Goal: Task Accomplishment & Management: Manage account settings

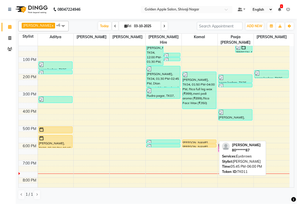
click at [193, 143] on div at bounding box center [199, 143] width 34 height 2
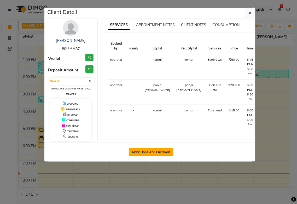
click at [162, 155] on button "Mark Done And Checkout" at bounding box center [151, 152] width 45 height 8
select select "service"
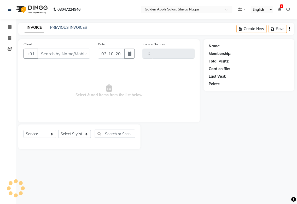
type input "2010"
select select "6072"
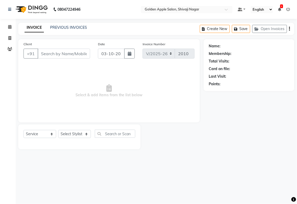
type input "80******87"
select select "92063"
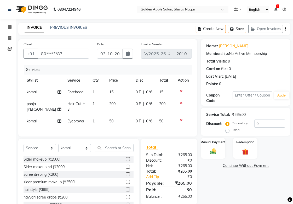
click at [180, 90] on icon at bounding box center [181, 91] width 3 height 4
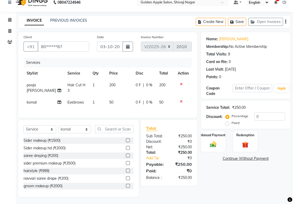
scroll to position [12, 0]
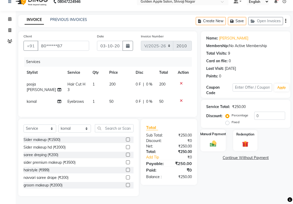
click at [211, 142] on img at bounding box center [213, 143] width 11 height 8
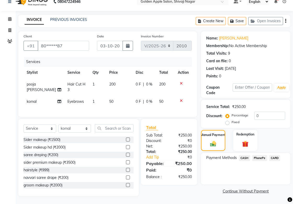
click at [255, 155] on span "PhonePe" at bounding box center [259, 158] width 15 height 6
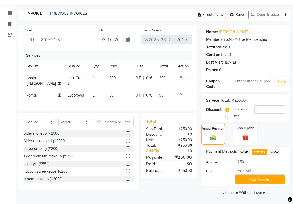
scroll to position [14, 0]
click at [251, 180] on button "Add Payment" at bounding box center [260, 179] width 50 height 8
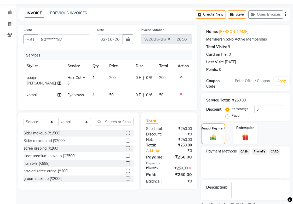
scroll to position [36, 0]
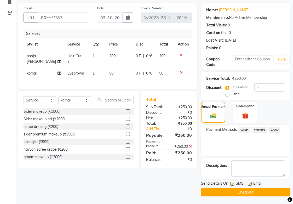
click at [231, 182] on label at bounding box center [232, 183] width 4 height 4
click at [231, 182] on input "checkbox" at bounding box center [231, 183] width 3 height 3
checkbox input "false"
click at [251, 182] on label at bounding box center [249, 183] width 4 height 4
click at [251, 182] on input "checkbox" at bounding box center [248, 183] width 3 height 3
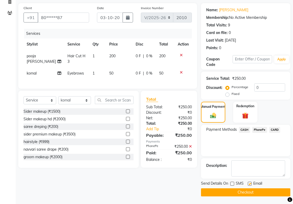
checkbox input "false"
click at [248, 191] on button "Checkout" at bounding box center [245, 192] width 89 height 8
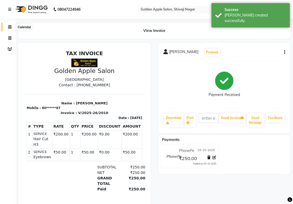
click at [12, 28] on span at bounding box center [9, 27] width 9 height 6
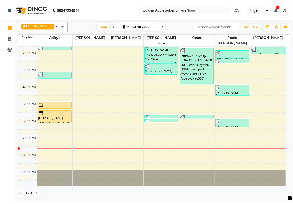
scroll to position [84, 0]
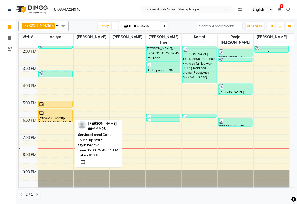
click at [60, 116] on div "[PERSON_NAME], TK09, 05:30 PM-06:15 PM, Loreal Colour Touch-up start" at bounding box center [56, 116] width 34 height 12
select select "1"
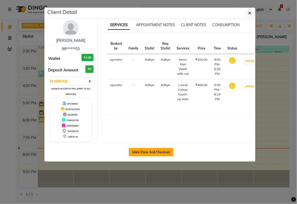
click at [156, 150] on button "Mark Done And Checkout" at bounding box center [151, 152] width 45 height 8
select select "service"
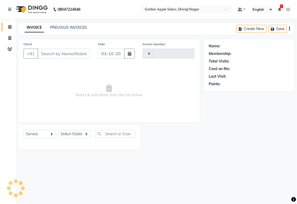
type input "2011"
select select "6072"
type input "99******03"
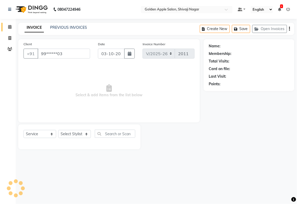
select select "54411"
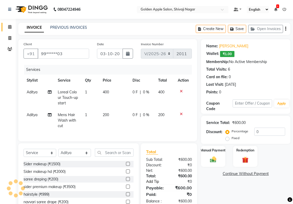
scroll to position [29, 0]
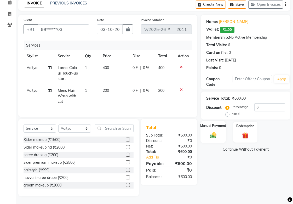
click at [210, 134] on div "Manual Payment" at bounding box center [212, 132] width 25 height 22
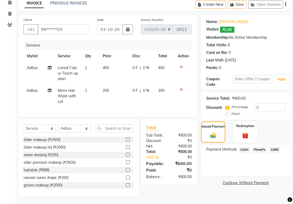
click at [244, 146] on span "CASH" at bounding box center [244, 149] width 11 height 6
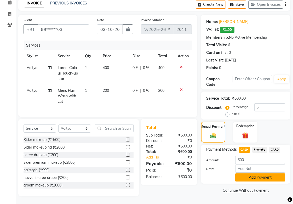
click at [246, 174] on button "Add Payment" at bounding box center [260, 177] width 50 height 8
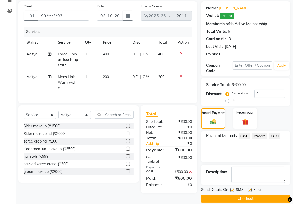
scroll to position [45, 0]
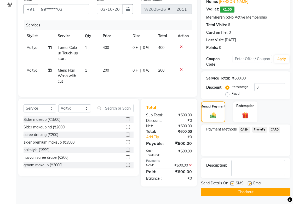
click at [231, 183] on label at bounding box center [232, 183] width 4 height 4
click at [231, 183] on input "checkbox" at bounding box center [231, 183] width 3 height 3
checkbox input "false"
click at [250, 184] on label at bounding box center [249, 183] width 4 height 4
click at [250, 184] on input "checkbox" at bounding box center [248, 183] width 3 height 3
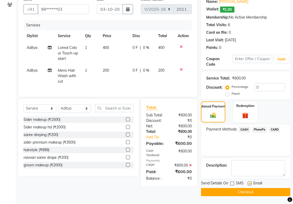
checkbox input "false"
click at [247, 189] on button "Checkout" at bounding box center [245, 192] width 89 height 8
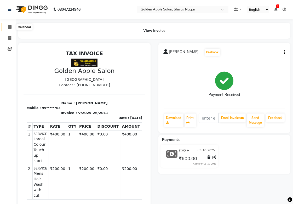
click at [9, 27] on icon at bounding box center [9, 27] width 3 height 4
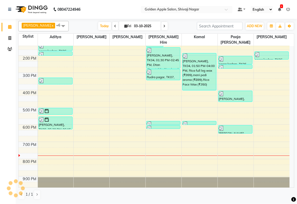
scroll to position [84, 0]
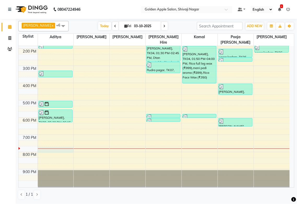
click at [41, 148] on div "9:00 AM 10:00 AM 11:00 AM 12:00 PM 1:00 PM 2:00 PM 3:00 PM 4:00 PM 5:00 PM 6:00…" at bounding box center [154, 74] width 271 height 224
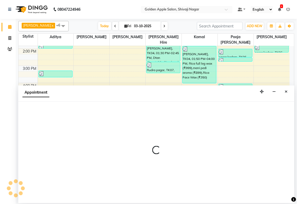
select select "54411"
select select "tentative"
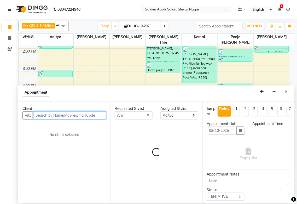
select select "1185"
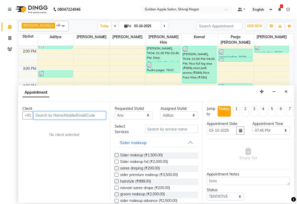
click at [45, 116] on input "text" at bounding box center [69, 115] width 73 height 8
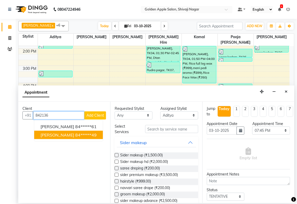
click at [48, 136] on span "[PERSON_NAME]" at bounding box center [57, 134] width 34 height 5
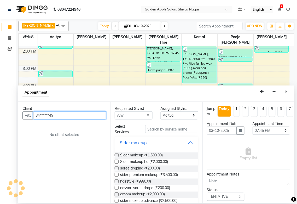
type input "84******49"
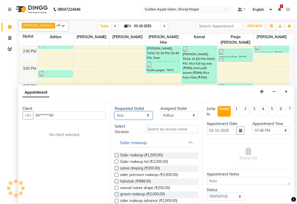
click at [125, 116] on select "Any [PERSON_NAME] ashwini [PERSON_NAME] Hire [PERSON_NAME] operator pooja [PERS…" at bounding box center [134, 115] width 38 height 8
select select "54411"
click at [115, 111] on select "Any [PERSON_NAME] ashwini [PERSON_NAME] Hire [PERSON_NAME] operator pooja [PERS…" at bounding box center [134, 115] width 38 height 8
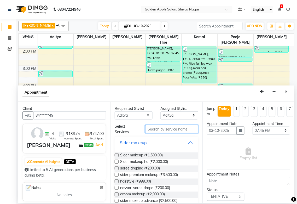
click at [156, 130] on input "text" at bounding box center [171, 129] width 53 height 8
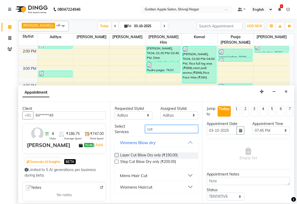
type input "cut"
click at [126, 173] on div "Mens Hair Cut" at bounding box center [134, 175] width 28 height 6
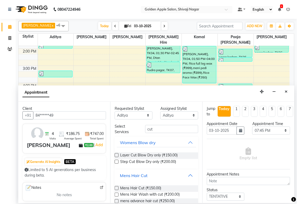
scroll to position [29, 0]
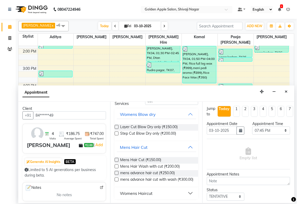
click at [118, 158] on label at bounding box center [117, 160] width 4 height 4
click at [118, 158] on input "checkbox" at bounding box center [116, 159] width 3 height 3
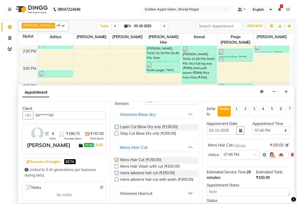
checkbox input "false"
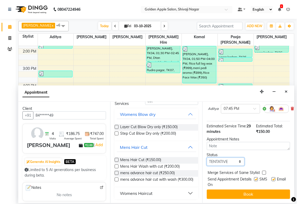
click at [226, 157] on select "Select TENTATIVE CONFIRM CHECK-IN UPCOMING" at bounding box center [226, 161] width 38 height 8
select select "confirm booking"
click at [207, 157] on select "Select TENTATIVE CONFIRM CHECK-IN UPCOMING" at bounding box center [226, 161] width 38 height 8
click at [254, 177] on label at bounding box center [256, 179] width 4 height 4
click at [254, 178] on input "checkbox" at bounding box center [255, 179] width 3 height 3
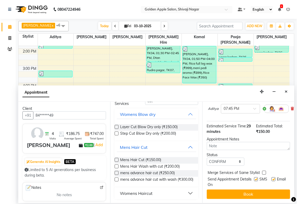
checkbox input "false"
click at [272, 177] on label at bounding box center [274, 179] width 4 height 4
click at [272, 178] on input "checkbox" at bounding box center [273, 179] width 3 height 3
checkbox input "false"
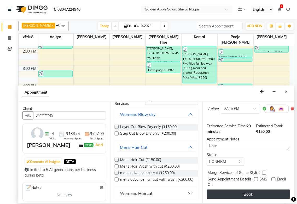
click at [257, 191] on button "Book" at bounding box center [248, 193] width 83 height 9
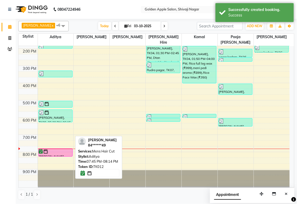
click at [49, 150] on div at bounding box center [55, 151] width 33 height 5
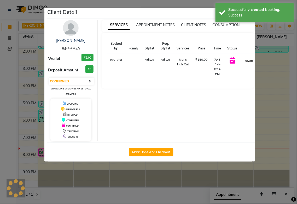
click at [245, 61] on button "START" at bounding box center [249, 61] width 11 height 7
select select "1"
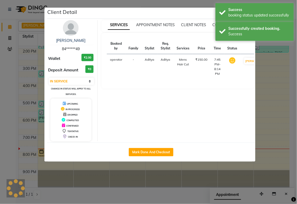
click at [263, 101] on ngb-modal-window "Client Detail [PERSON_NAME] 84******49 Wallet ₹2.00 Deposit Amount ₹0 Select IN…" at bounding box center [148, 102] width 297 height 204
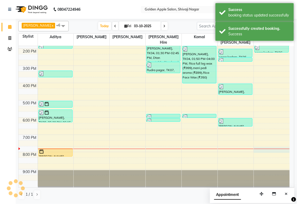
click at [269, 149] on div "9:00 AM 10:00 AM 11:00 AM 12:00 PM 1:00 PM 2:00 PM 3:00 PM 4:00 PM 5:00 PM 6:00…" at bounding box center [154, 74] width 271 height 224
select select "87745"
select select "1185"
select select "tentative"
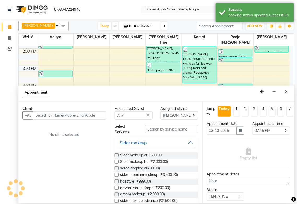
click at [93, 117] on input "text" at bounding box center [69, 115] width 73 height 8
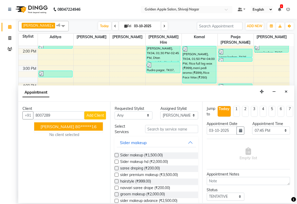
click at [84, 125] on ngb-highlight "80******16" at bounding box center [85, 126] width 21 height 5
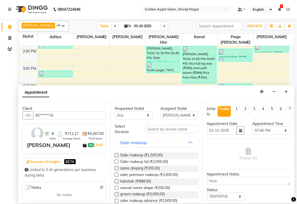
type input "80******16"
click at [127, 114] on select "Any [PERSON_NAME] ashwini [PERSON_NAME] Hire [PERSON_NAME] operator pooja [PERS…" at bounding box center [134, 115] width 38 height 8
select select "87745"
click at [115, 111] on select "Any [PERSON_NAME] ashwini [PERSON_NAME] Hire [PERSON_NAME] operator pooja [PERS…" at bounding box center [134, 115] width 38 height 8
click at [151, 129] on input "text" at bounding box center [171, 129] width 53 height 8
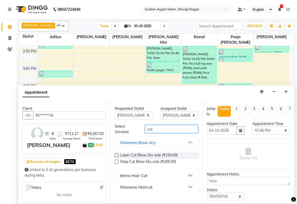
type input "cut"
click at [145, 176] on div "Mens Hair Cut" at bounding box center [134, 175] width 28 height 6
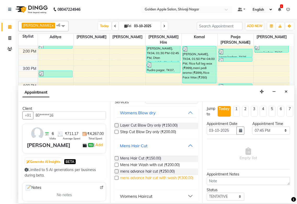
scroll to position [31, 0]
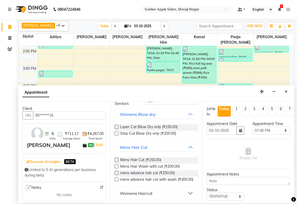
click at [117, 164] on label at bounding box center [117, 166] width 4 height 4
click at [117, 165] on input "checkbox" at bounding box center [116, 166] width 3 height 3
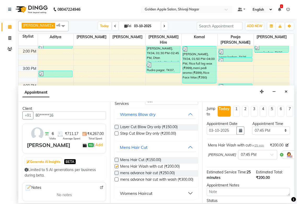
checkbox input "false"
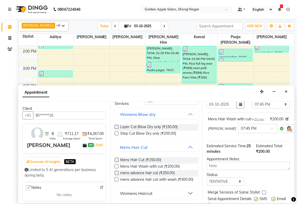
scroll to position [56, 0]
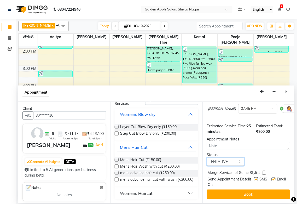
click at [226, 157] on select "Select TENTATIVE CONFIRM CHECK-IN UPCOMING" at bounding box center [226, 161] width 38 height 8
select select "confirm booking"
click at [207, 157] on select "Select TENTATIVE CONFIRM CHECK-IN UPCOMING" at bounding box center [226, 161] width 38 height 8
click at [254, 177] on label at bounding box center [256, 179] width 4 height 4
click at [254, 178] on input "checkbox" at bounding box center [255, 179] width 3 height 3
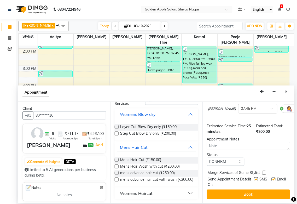
checkbox input "false"
click at [272, 177] on label at bounding box center [274, 179] width 4 height 4
click at [272, 178] on input "checkbox" at bounding box center [273, 179] width 3 height 3
checkbox input "false"
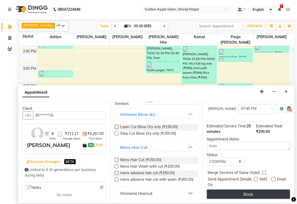
click at [255, 191] on button "Book" at bounding box center [248, 193] width 83 height 9
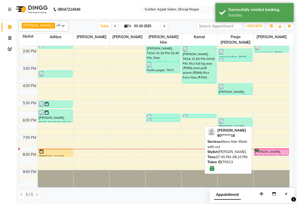
click at [262, 153] on div "[PERSON_NAME], TK13, 07:45 PM-08:10 PM, Mens Hair Wash with cut" at bounding box center [272, 152] width 34 height 7
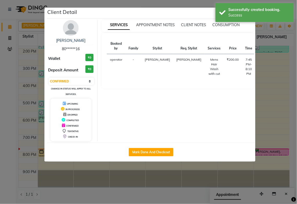
click at [275, 62] on button "START" at bounding box center [280, 61] width 11 height 7
select select "1"
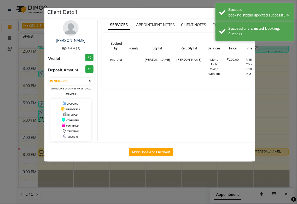
click at [265, 83] on ngb-modal-window "Client Detail [PERSON_NAME] 80******16 Wallet ₹0 Deposit Amount ₹0 Select IN SE…" at bounding box center [148, 102] width 297 height 204
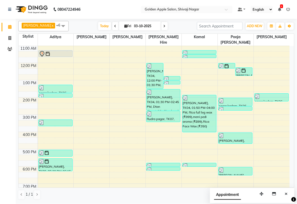
scroll to position [84, 0]
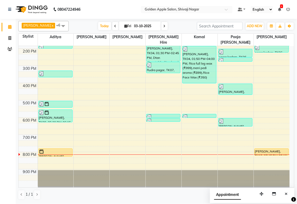
click at [241, 103] on div "9:00 AM 10:00 AM 11:00 AM 12:00 PM 1:00 PM 2:00 PM 3:00 PM 4:00 PM 5:00 PM 6:00…" at bounding box center [154, 74] width 271 height 224
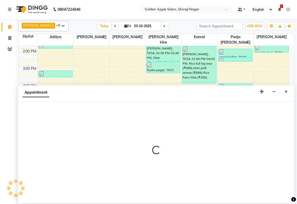
select select "89680"
select select "1020"
select select "tentative"
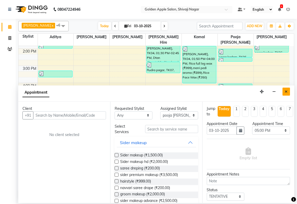
click at [286, 89] on button "Close" at bounding box center [286, 91] width 8 height 8
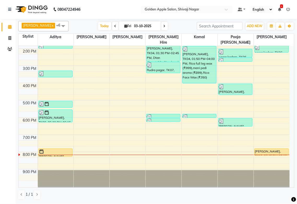
click at [154, 155] on div at bounding box center [164, 155] width 36 height 0
select select "43898"
select select "tentative"
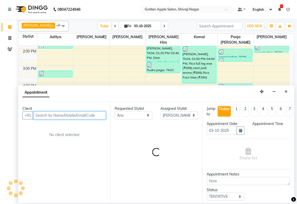
select select "1200"
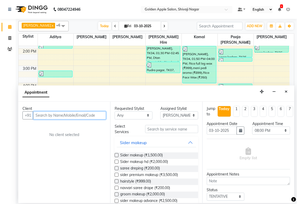
click at [92, 115] on input "text" at bounding box center [69, 115] width 73 height 8
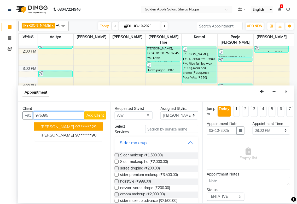
click at [80, 123] on button "[PERSON_NAME] 97******29" at bounding box center [68, 126] width 69 height 8
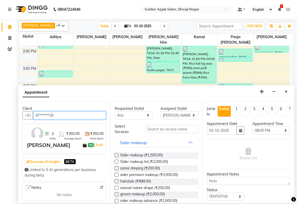
type input "97******29"
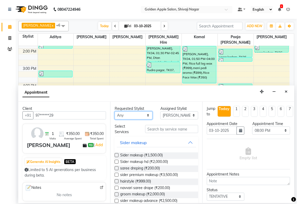
click at [132, 116] on select "Any [PERSON_NAME] ashwini [PERSON_NAME] Hire [PERSON_NAME] operator pooja [PERS…" at bounding box center [134, 115] width 38 height 8
select select "43898"
click at [115, 111] on select "Any [PERSON_NAME] ashwini [PERSON_NAME] Hire [PERSON_NAME] operator pooja [PERS…" at bounding box center [134, 115] width 38 height 8
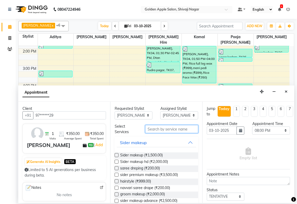
click at [148, 128] on input "text" at bounding box center [171, 129] width 53 height 8
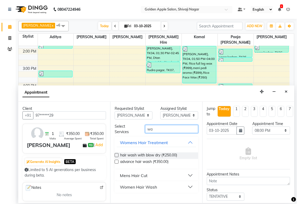
type input "w"
type input "wash"
click at [124, 172] on div "Mens Hair Cut" at bounding box center [134, 175] width 28 height 6
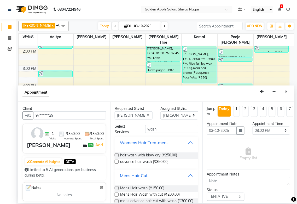
scroll to position [26, 0]
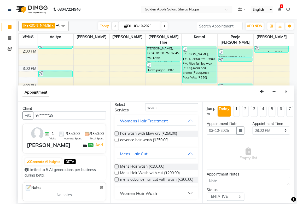
click at [138, 191] on div "Women Hair Wash" at bounding box center [138, 193] width 37 height 6
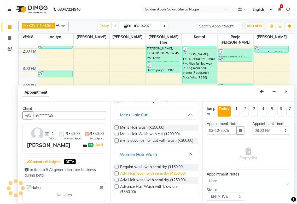
scroll to position [65, 0]
click at [115, 166] on label at bounding box center [117, 167] width 4 height 4
click at [115, 166] on input "checkbox" at bounding box center [116, 167] width 3 height 3
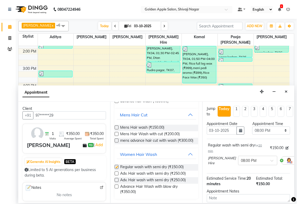
checkbox input "false"
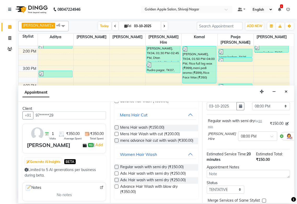
scroll to position [56, 0]
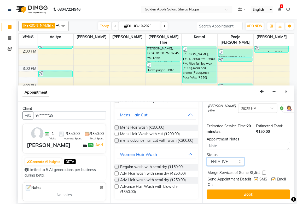
click at [229, 157] on select "Select TENTATIVE CONFIRM CHECK-IN UPCOMING" at bounding box center [226, 161] width 38 height 8
select select "confirm booking"
click at [207, 157] on select "Select TENTATIVE CONFIRM CHECK-IN UPCOMING" at bounding box center [226, 161] width 38 height 8
click at [254, 177] on label at bounding box center [256, 179] width 4 height 4
click at [254, 178] on input "checkbox" at bounding box center [255, 179] width 3 height 3
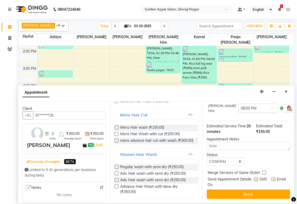
checkbox input "false"
click at [272, 177] on label at bounding box center [274, 179] width 4 height 4
click at [272, 178] on input "checkbox" at bounding box center [273, 179] width 3 height 3
checkbox input "false"
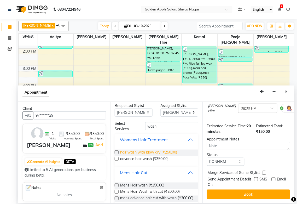
scroll to position [0, 0]
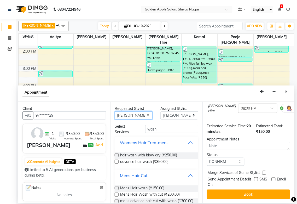
click at [147, 115] on select "Any [PERSON_NAME] ashwini [PERSON_NAME] Hire [PERSON_NAME] operator pooja [PERS…" at bounding box center [134, 115] width 38 height 8
select select "45043"
click at [115, 111] on select "Any [PERSON_NAME] ashwini [PERSON_NAME] Hire [PERSON_NAME] operator pooja [PERS…" at bounding box center [134, 115] width 38 height 8
select select "45043"
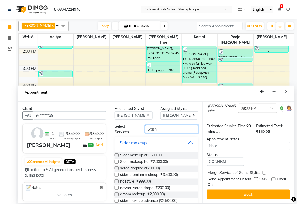
click at [156, 129] on input "wash" at bounding box center [171, 129] width 53 height 8
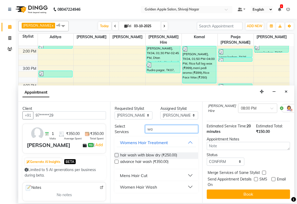
type input "w"
type input "cut"
click at [143, 185] on div "Womens Haircut" at bounding box center [136, 187] width 33 height 6
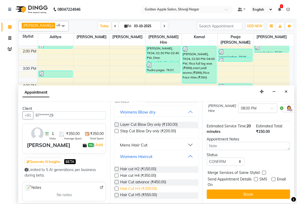
scroll to position [34, 0]
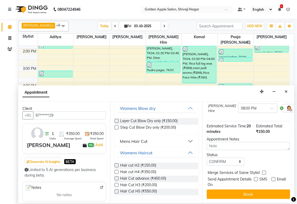
click at [117, 184] on label at bounding box center [117, 185] width 4 height 4
click at [117, 184] on input "checkbox" at bounding box center [116, 185] width 3 height 3
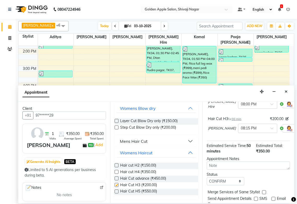
checkbox input "false"
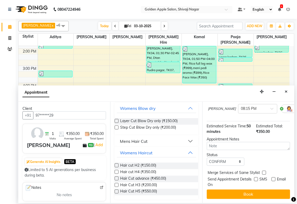
scroll to position [81, 0]
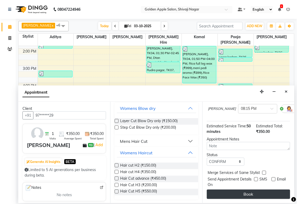
click at [234, 189] on button "Book" at bounding box center [248, 193] width 83 height 9
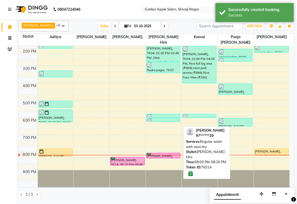
click at [156, 157] on div at bounding box center [163, 158] width 34 height 2
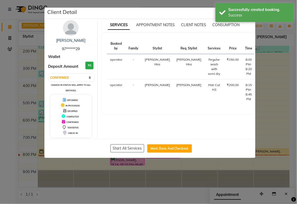
click at [256, 60] on td at bounding box center [264, 66] width 16 height 25
click at [126, 147] on button "Start All Services" at bounding box center [127, 148] width 34 height 8
select select "1"
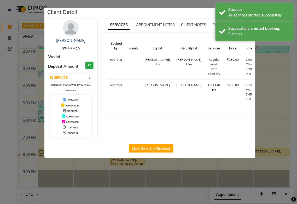
click at [281, 127] on ngb-modal-window "Client Detail [PERSON_NAME] 97******29 Wallet Deposit Amount ₹0 Select IN SERVI…" at bounding box center [148, 102] width 297 height 204
